Goal: Task Accomplishment & Management: Manage account settings

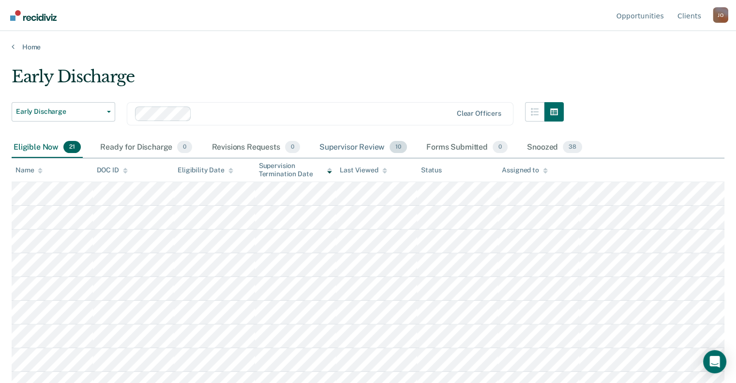
click at [375, 145] on div "Supervisor Review 10" at bounding box center [362, 147] width 91 height 21
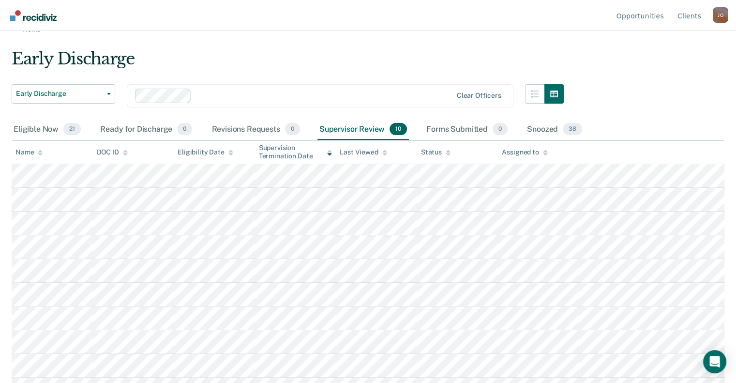
scroll to position [35, 0]
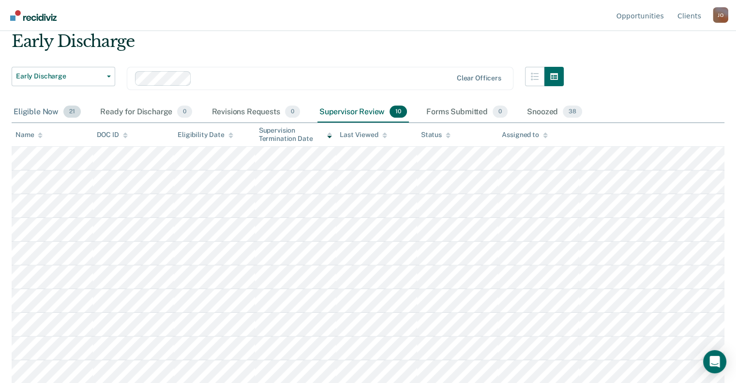
click at [52, 110] on div "Eligible Now 21" at bounding box center [47, 112] width 71 height 21
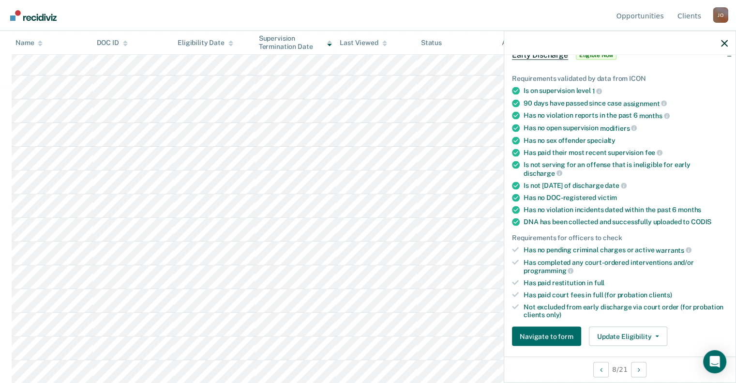
scroll to position [242, 0]
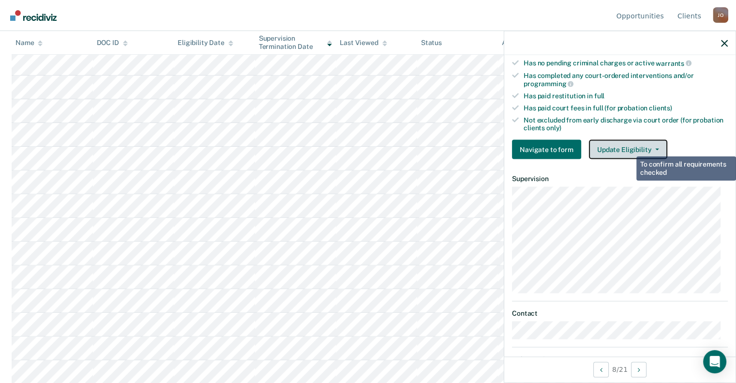
click at [634, 140] on button "Update Eligibility" at bounding box center [628, 149] width 78 height 19
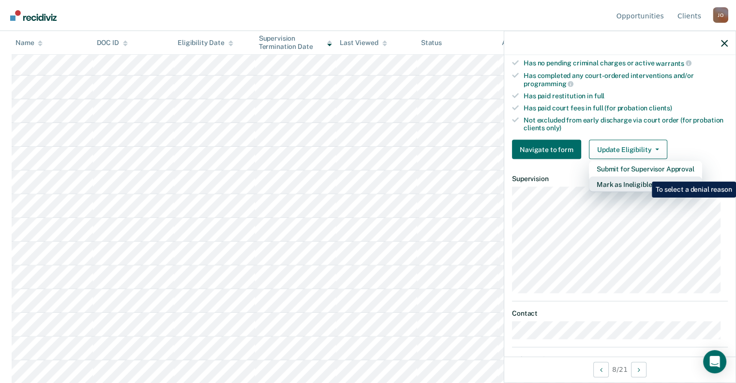
click at [644, 177] on button "Mark as Ineligible" at bounding box center [645, 184] width 113 height 15
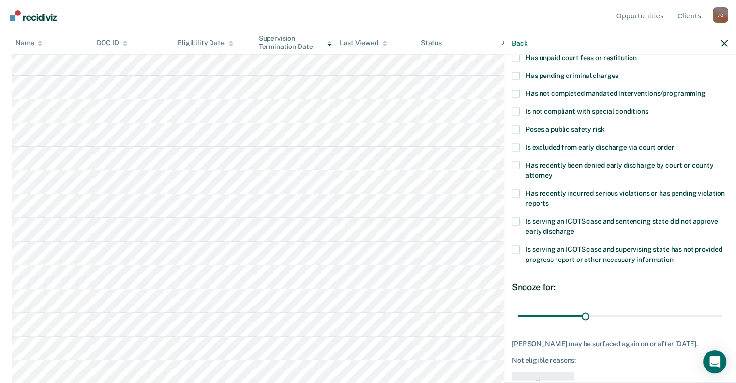
scroll to position [54, 0]
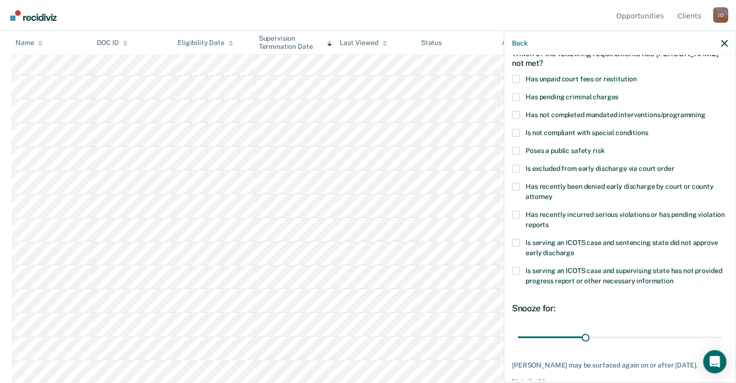
click at [516, 81] on label "Has unpaid court fees or restitution" at bounding box center [620, 80] width 216 height 10
click at [636, 75] on input "Has unpaid court fees or restitution" at bounding box center [636, 75] width 0 height 0
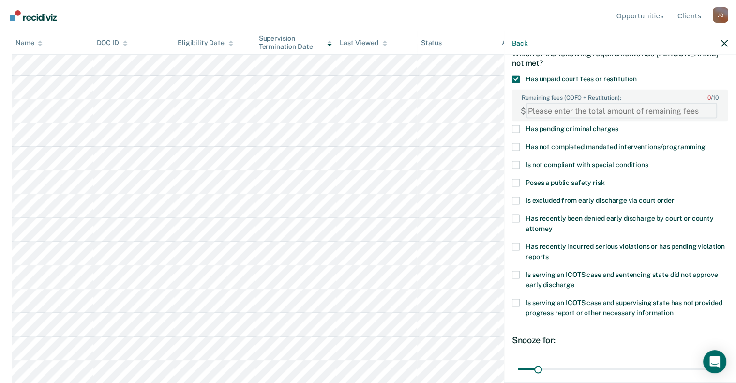
click at [578, 114] on FEESReasonInput "Remaining fees (COFO + Restitution): 0 / 10" at bounding box center [621, 110] width 191 height 15
paste FEESReasonInput "1522.20"
drag, startPoint x: 583, startPoint y: 107, endPoint x: 515, endPoint y: 110, distance: 67.8
click at [515, 110] on div "$ 1522.20" at bounding box center [620, 110] width 214 height 19
paste FEESReasonInput "7433.01"
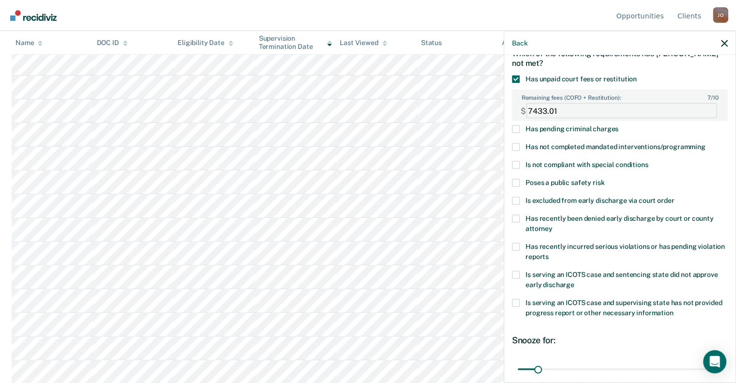
type FEESReasonInput "7433.01"
click at [643, 67] on div "Which of the following requirements has [PERSON_NAME] not met?" at bounding box center [620, 58] width 216 height 34
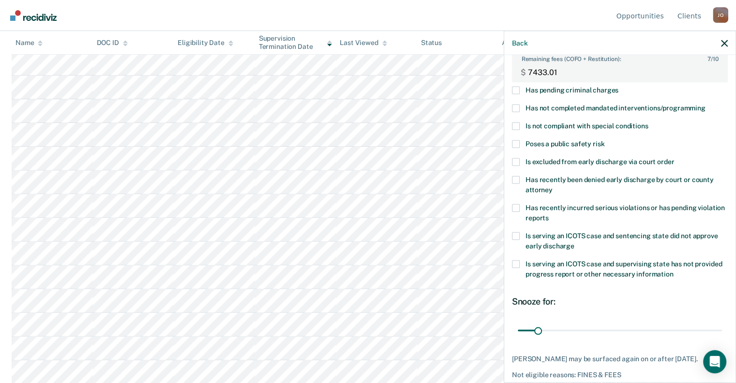
scroll to position [133, 0]
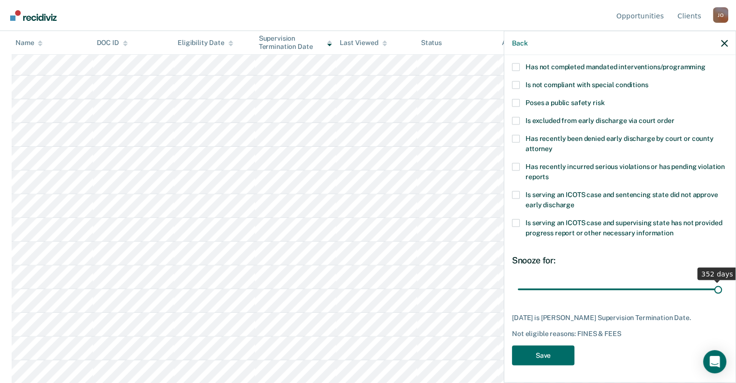
drag, startPoint x: 539, startPoint y: 286, endPoint x: 742, endPoint y: 263, distance: 204.8
click at [721, 280] on input "range" at bounding box center [619, 288] width 204 height 17
drag, startPoint x: 710, startPoint y: 285, endPoint x: 688, endPoint y: 294, distance: 23.3
click at [688, 294] on input "range" at bounding box center [619, 288] width 204 height 17
drag, startPoint x: 687, startPoint y: 287, endPoint x: 742, endPoint y: 288, distance: 55.1
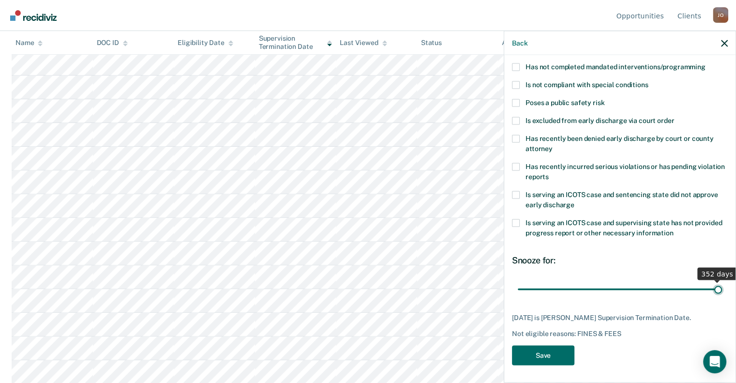
type input "352"
click at [721, 288] on input "range" at bounding box center [619, 288] width 204 height 17
drag, startPoint x: 545, startPoint y: 348, endPoint x: 521, endPoint y: 349, distance: 24.2
click at [545, 349] on button "Save" at bounding box center [543, 355] width 62 height 20
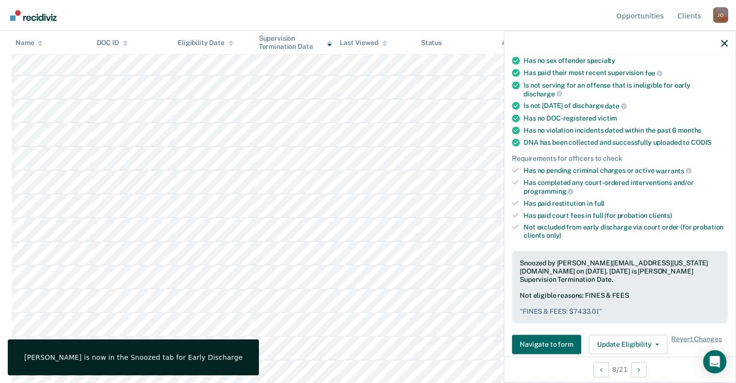
drag, startPoint x: 725, startPoint y: 47, endPoint x: 680, endPoint y: 50, distance: 45.0
click at [725, 48] on div at bounding box center [619, 43] width 231 height 24
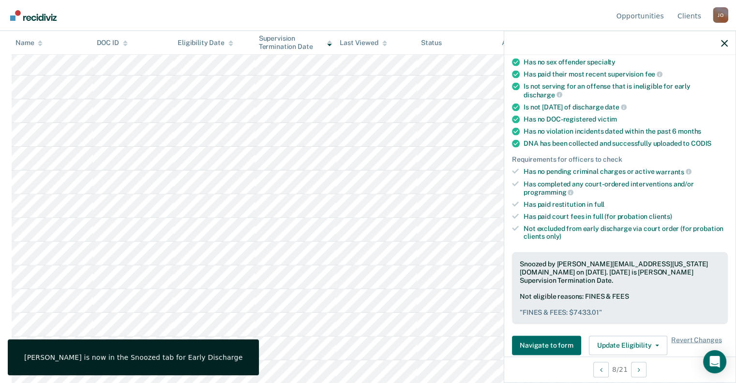
click at [730, 44] on div at bounding box center [619, 43] width 231 height 24
click at [725, 44] on icon "button" at bounding box center [724, 43] width 7 height 7
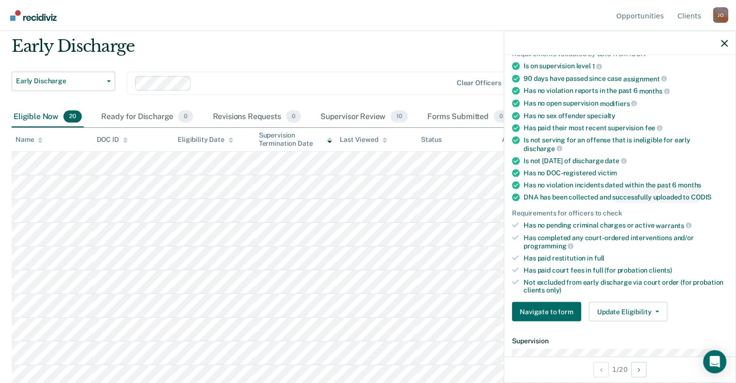
scroll to position [242, 0]
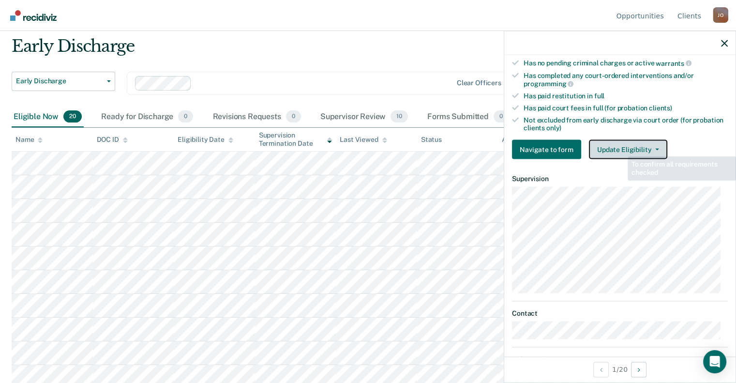
click at [625, 141] on button "Update Eligibility" at bounding box center [628, 149] width 78 height 19
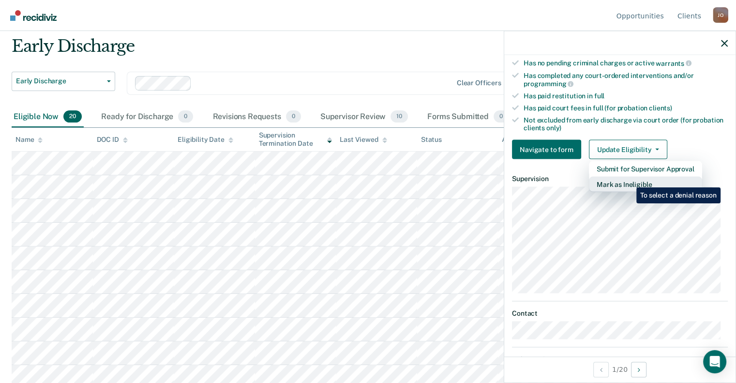
click at [629, 180] on button "Mark as Ineligible" at bounding box center [645, 184] width 113 height 15
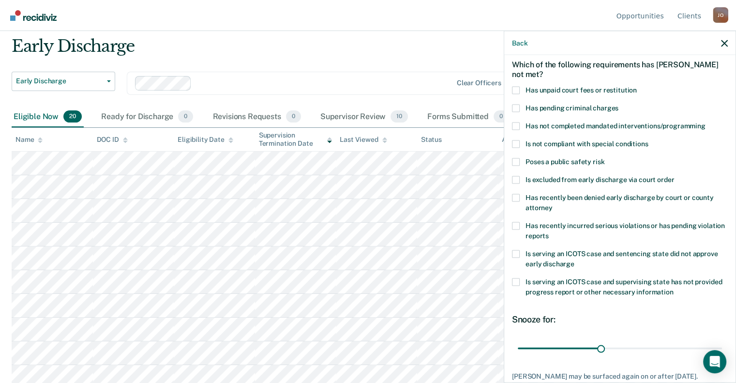
scroll to position [14, 0]
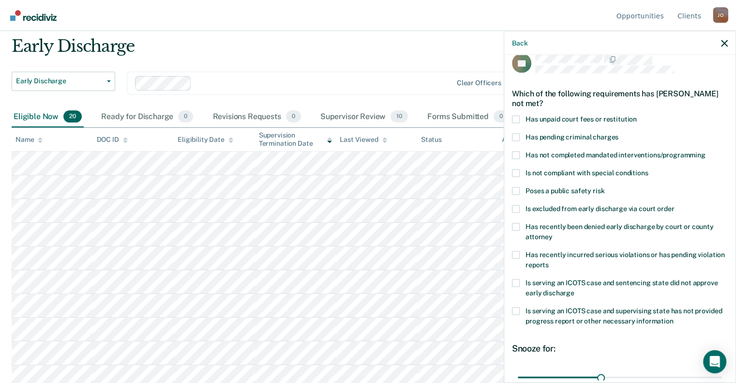
click at [516, 173] on span at bounding box center [516, 173] width 8 height 8
click at [648, 169] on input "Is not compliant with special conditions" at bounding box center [648, 169] width 0 height 0
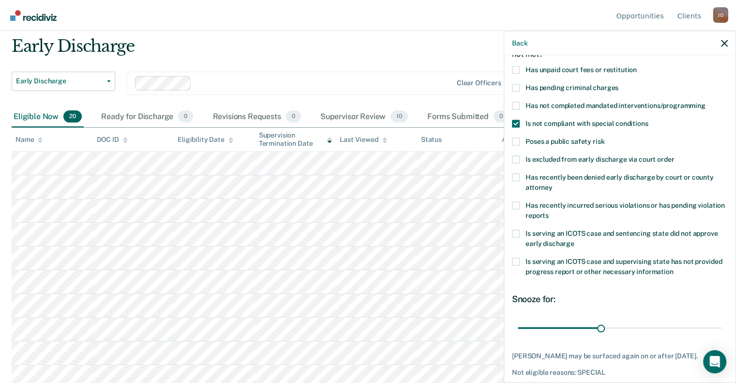
scroll to position [110, 0]
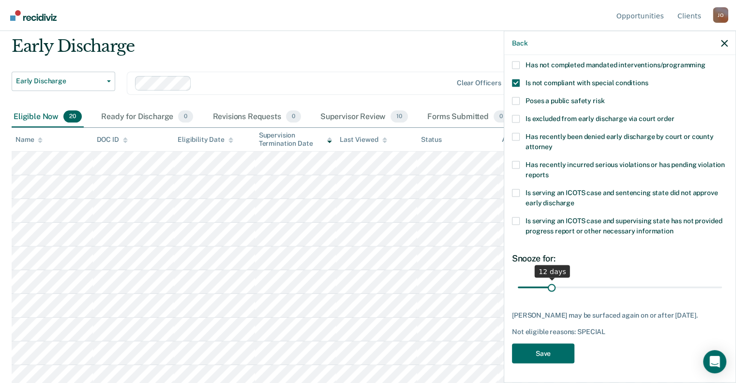
drag, startPoint x: 598, startPoint y: 278, endPoint x: 549, endPoint y: 273, distance: 49.1
type input "12"
click at [549, 279] on input "range" at bounding box center [619, 287] width 204 height 17
click at [549, 369] on div "RL Which of the following requirements has [PERSON_NAME] not met? Has unpaid co…" at bounding box center [619, 217] width 231 height 325
click at [548, 352] on button "Save" at bounding box center [543, 353] width 62 height 20
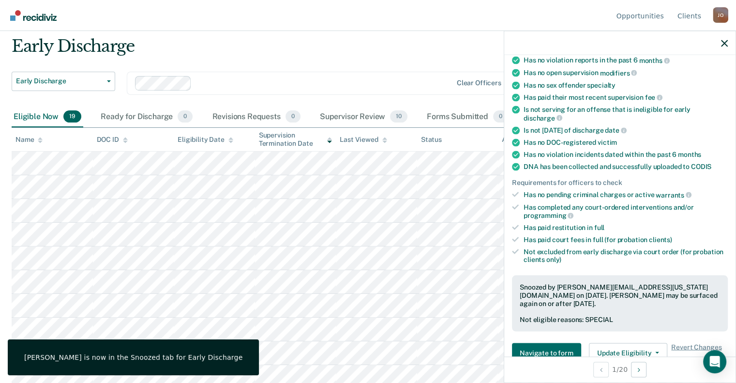
click at [269, 63] on div "Early Discharge" at bounding box center [288, 50] width 552 height 28
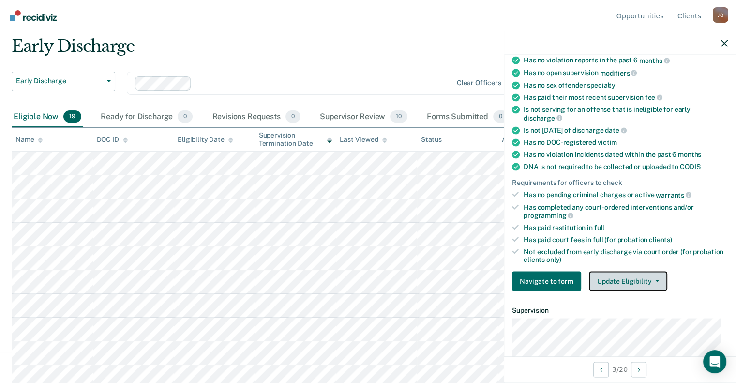
click at [629, 273] on button "Update Eligibility" at bounding box center [628, 280] width 78 height 19
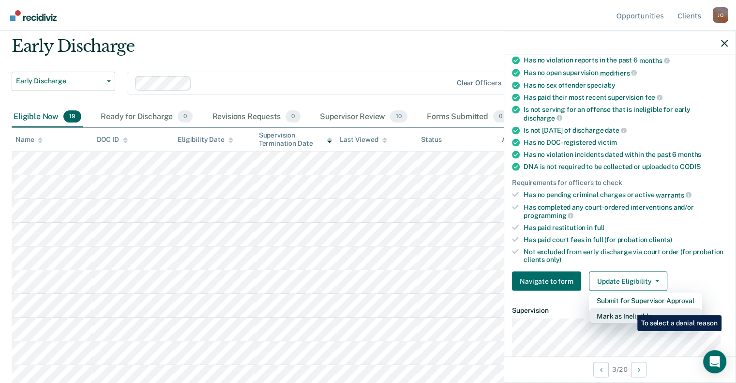
click at [630, 308] on button "Mark as Ineligible" at bounding box center [645, 315] width 113 height 15
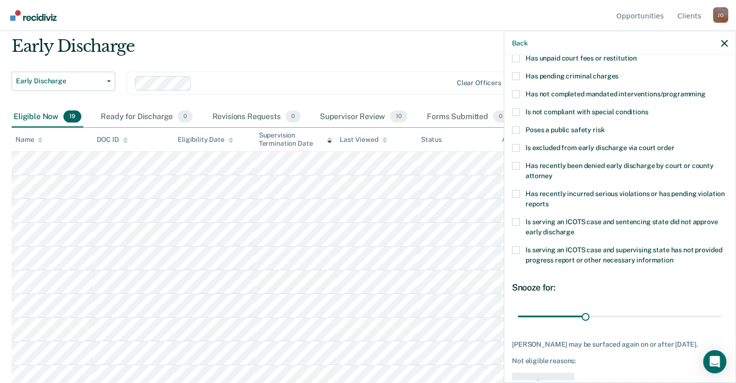
scroll to position [14, 0]
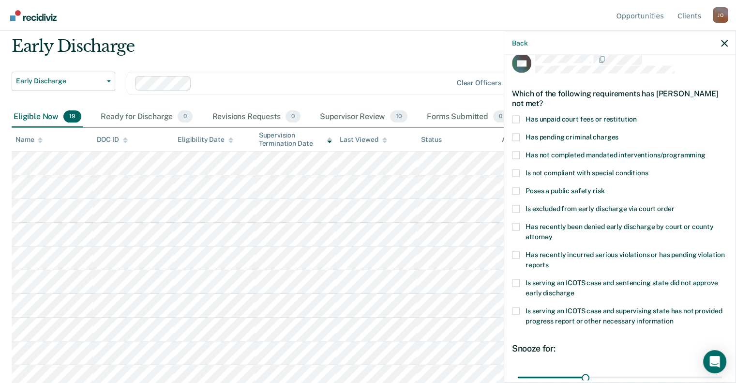
click at [516, 154] on span at bounding box center [516, 155] width 8 height 8
click at [705, 151] on input "Has not completed mandated interventions/programming" at bounding box center [705, 151] width 0 height 0
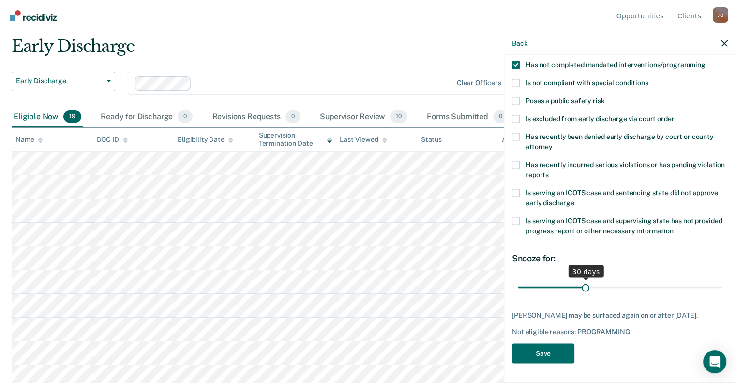
scroll to position [110, 0]
drag, startPoint x: 583, startPoint y: 280, endPoint x: 654, endPoint y: 295, distance: 72.9
type input "64"
click at [655, 295] on input "range" at bounding box center [619, 287] width 204 height 17
click at [561, 346] on button "Save" at bounding box center [543, 353] width 62 height 20
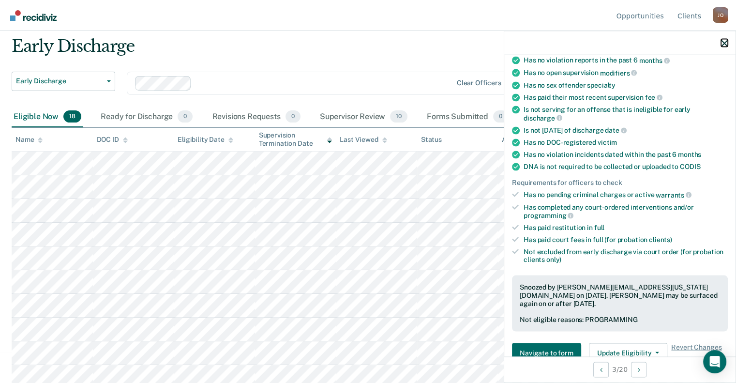
drag, startPoint x: 722, startPoint y: 44, endPoint x: 686, endPoint y: 56, distance: 38.1
click at [722, 45] on icon "button" at bounding box center [724, 43] width 7 height 7
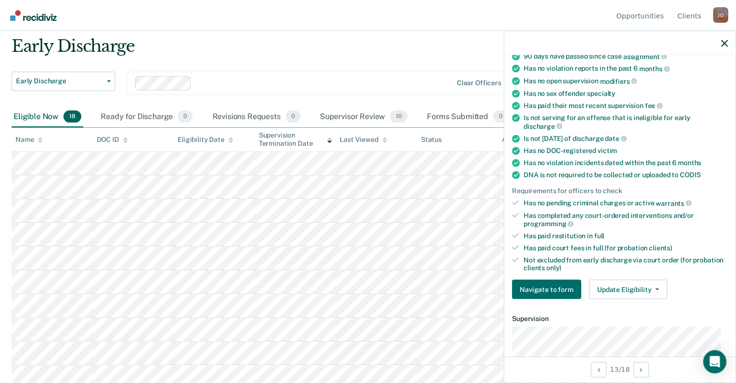
scroll to position [284, 0]
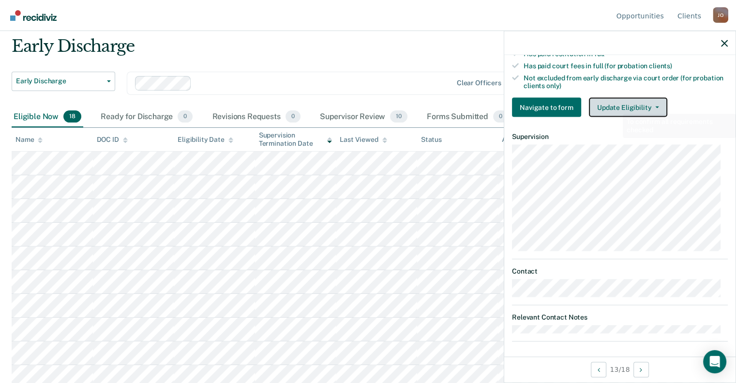
click at [617, 103] on button "Update Eligibility" at bounding box center [628, 107] width 78 height 19
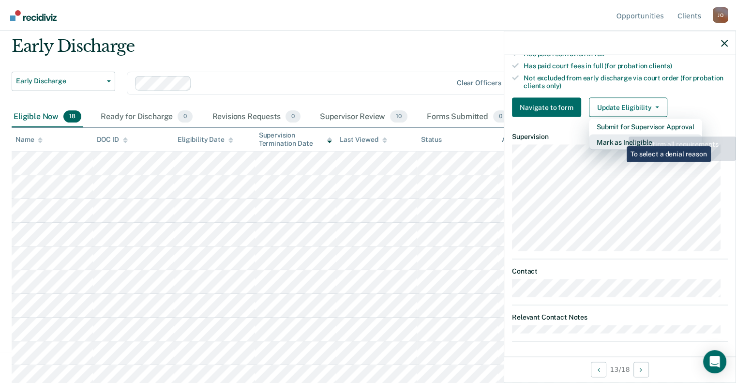
click at [619, 140] on button "Mark as Ineligible" at bounding box center [645, 141] width 113 height 15
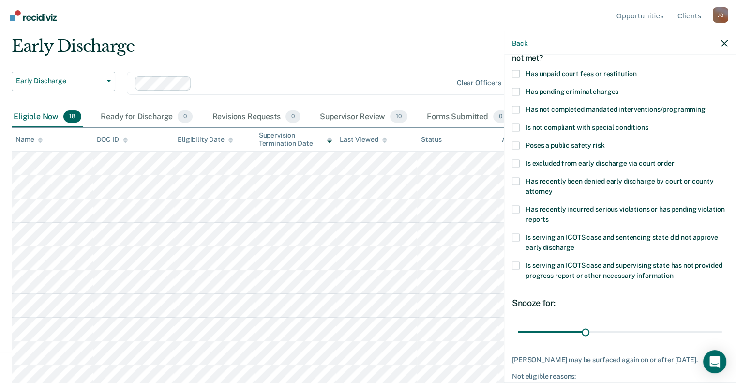
scroll to position [0, 0]
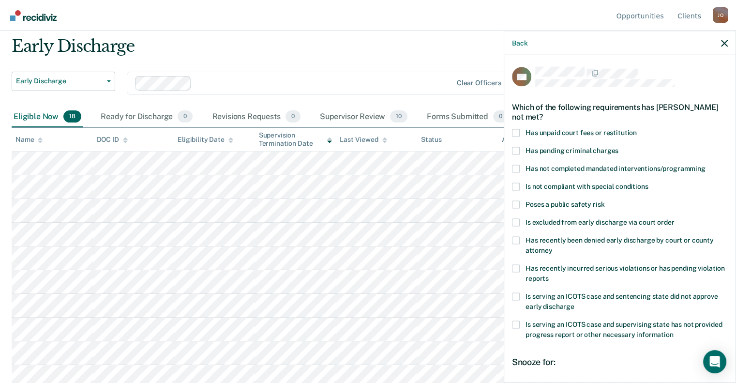
click at [513, 131] on span at bounding box center [516, 133] width 8 height 8
click at [636, 129] on input "Has unpaid court fees or restitution" at bounding box center [636, 129] width 0 height 0
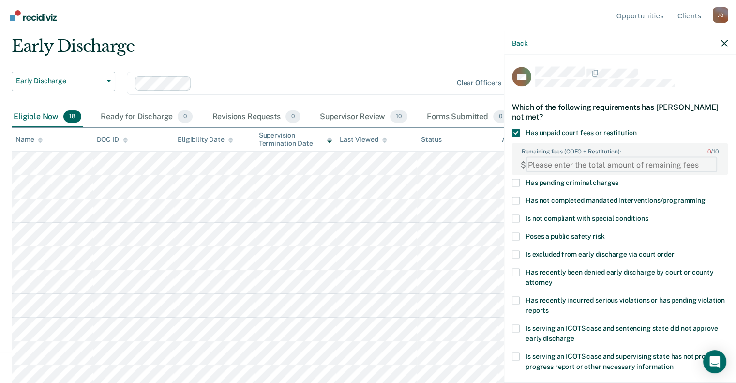
click at [611, 162] on FEESReasonInput "Remaining fees (COFO + Restitution): 0 / 10" at bounding box center [621, 164] width 191 height 15
paste FEESReasonInput "1418.80"
type FEESReasonInput "1418.80"
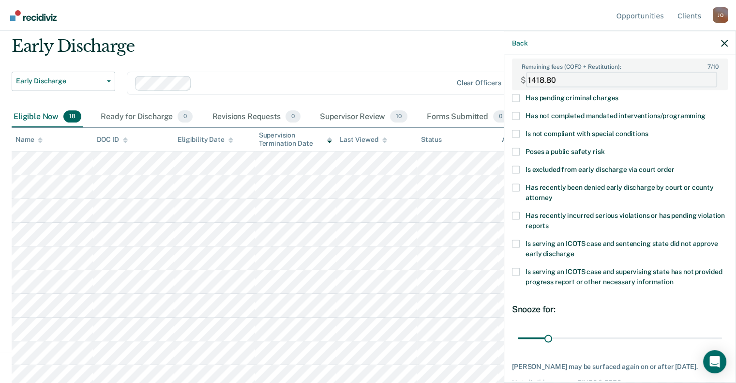
scroll to position [133, 0]
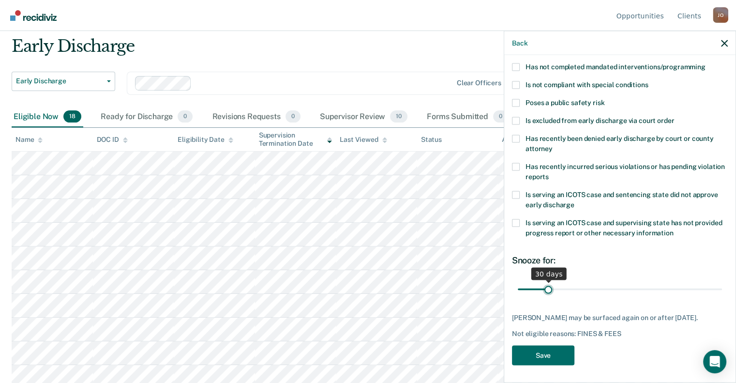
click at [547, 288] on input "range" at bounding box center [619, 288] width 204 height 17
click at [547, 351] on button "Save" at bounding box center [543, 355] width 62 height 20
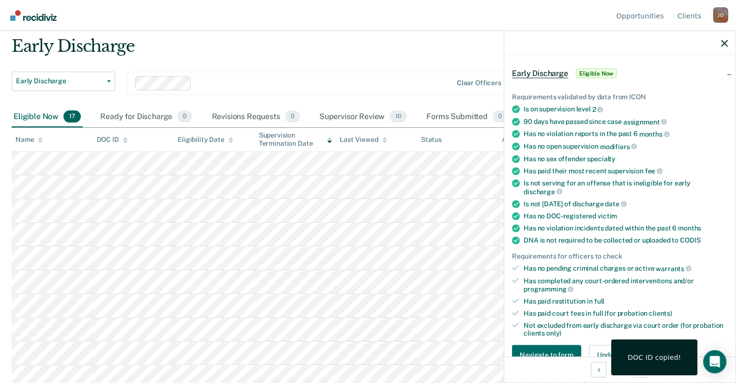
scroll to position [182, 0]
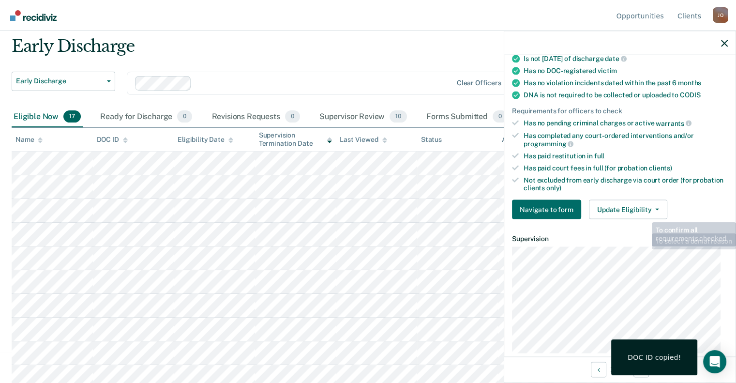
click at [638, 189] on div "Requirements validated by data from ICON Is on supervision level 2 90 days have…" at bounding box center [619, 79] width 231 height 294
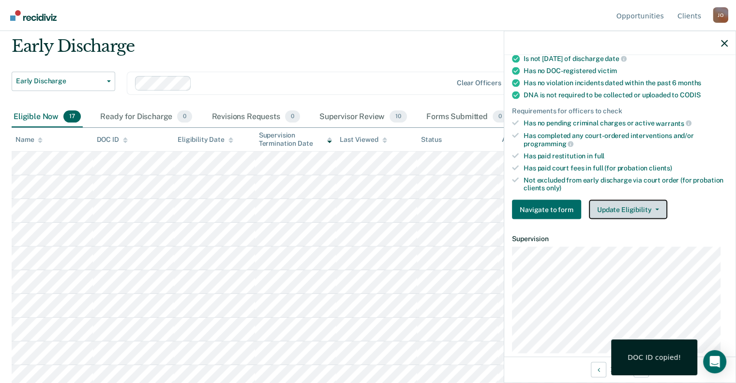
click at [642, 204] on button "Update Eligibility" at bounding box center [628, 209] width 78 height 19
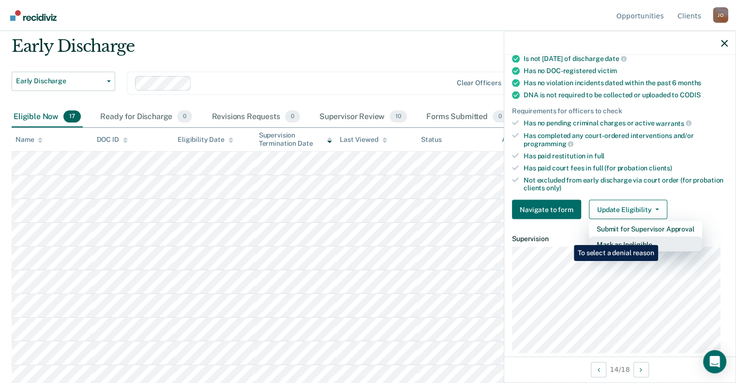
click at [660, 237] on button "Mark as Ineligible" at bounding box center [645, 243] width 113 height 15
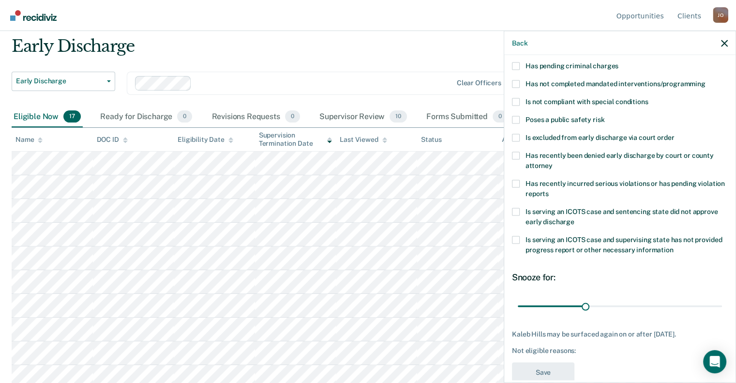
scroll to position [54, 0]
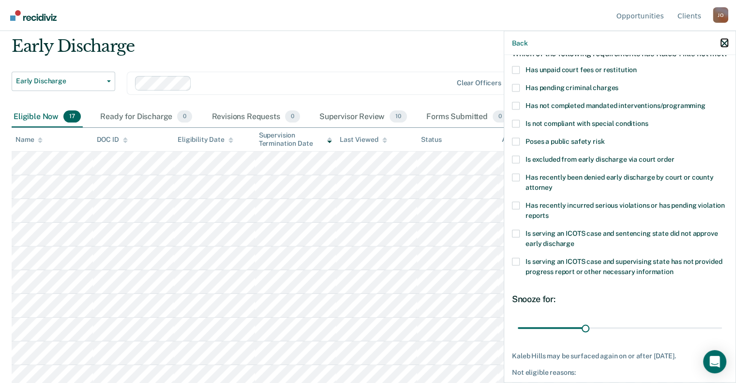
click at [725, 46] on icon "button" at bounding box center [724, 43] width 7 height 7
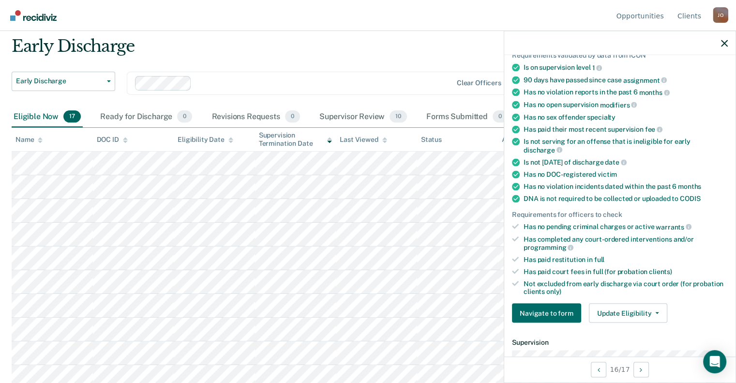
scroll to position [145, 0]
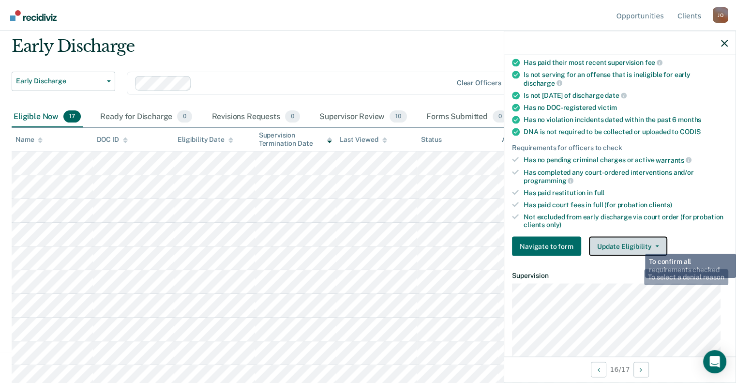
click at [634, 236] on button "Update Eligibility" at bounding box center [628, 245] width 78 height 19
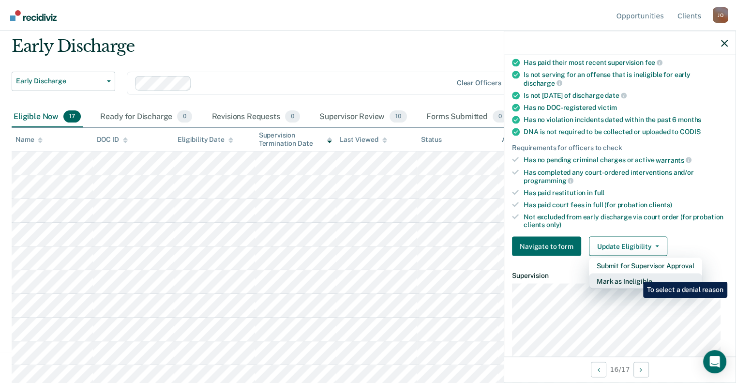
click at [635, 274] on button "Mark as Ineligible" at bounding box center [645, 280] width 113 height 15
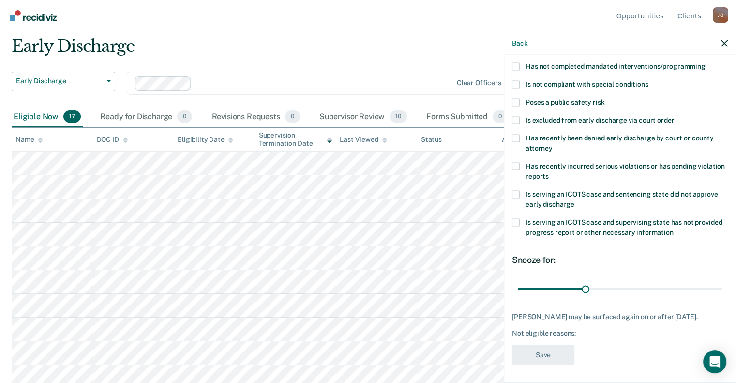
scroll to position [5, 0]
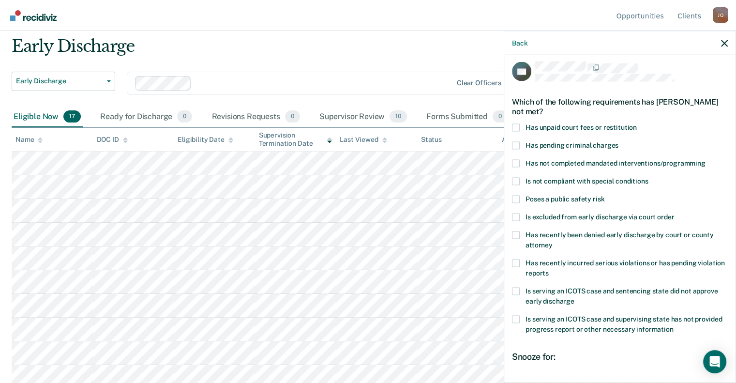
click at [517, 162] on span at bounding box center [516, 163] width 8 height 8
click at [705, 159] on input "Has not completed mandated interventions/programming" at bounding box center [705, 159] width 0 height 0
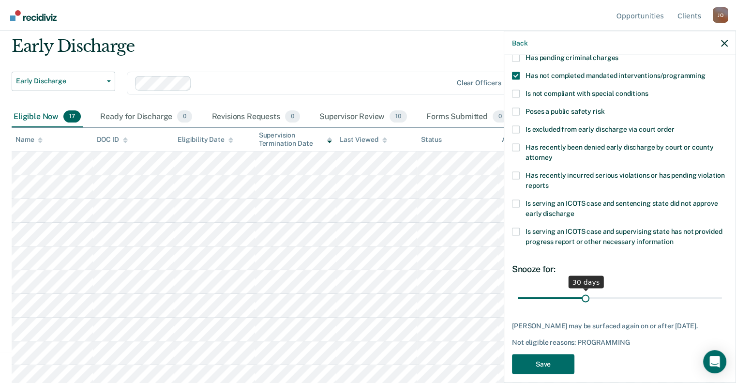
scroll to position [102, 0]
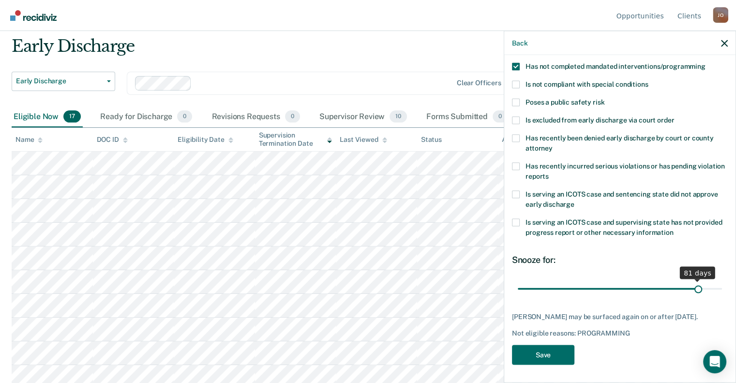
drag, startPoint x: 584, startPoint y: 288, endPoint x: 692, endPoint y: 317, distance: 111.3
type input "81"
click at [692, 297] on input "range" at bounding box center [619, 288] width 204 height 17
click at [537, 361] on button "Save" at bounding box center [543, 354] width 62 height 20
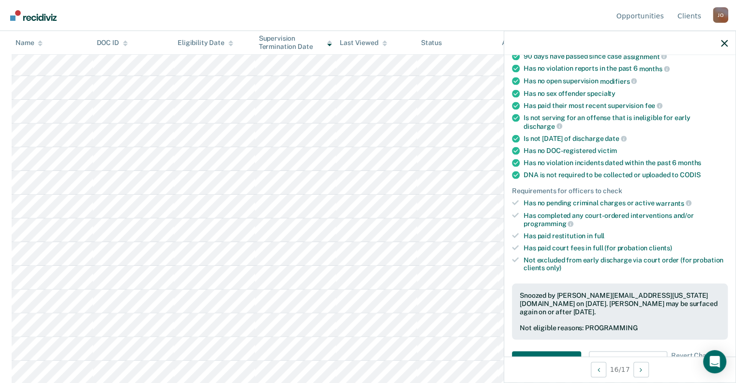
scroll to position [177, 0]
click at [716, 46] on div at bounding box center [619, 43] width 231 height 24
click at [718, 44] on div at bounding box center [619, 43] width 231 height 24
click at [721, 42] on icon "button" at bounding box center [724, 43] width 7 height 7
